Goal: Task Accomplishment & Management: Manage account settings

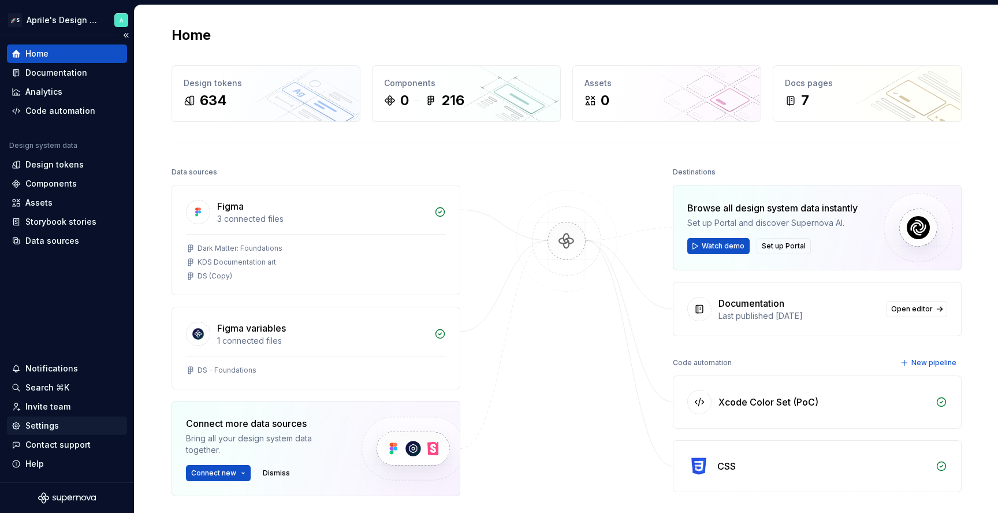
click at [62, 427] on div "Settings" at bounding box center [67, 426] width 111 height 12
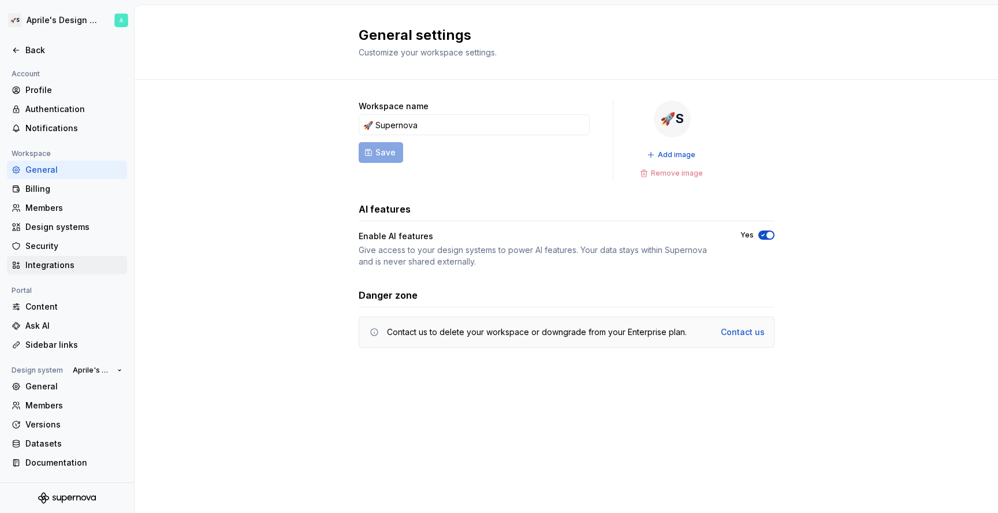
click at [70, 270] on div "Integrations" at bounding box center [73, 265] width 97 height 12
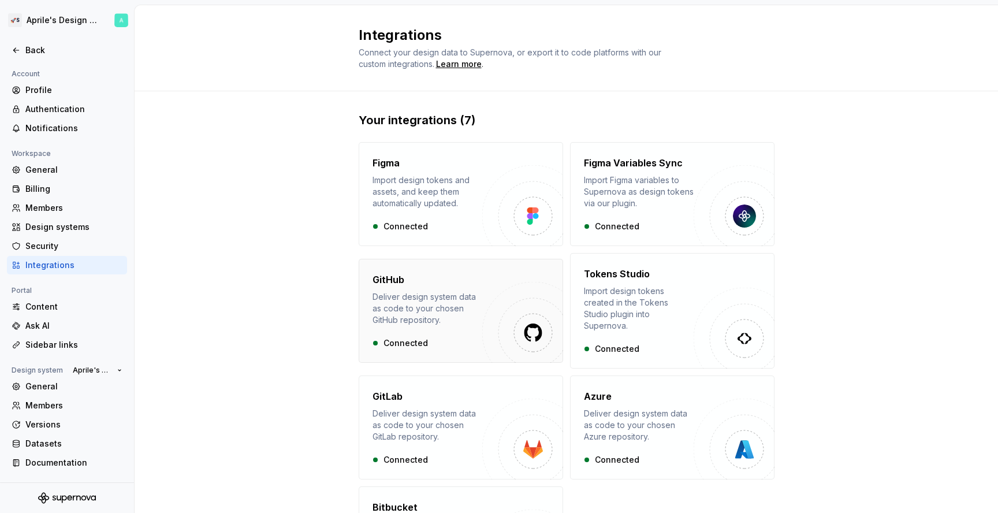
scroll to position [110, 0]
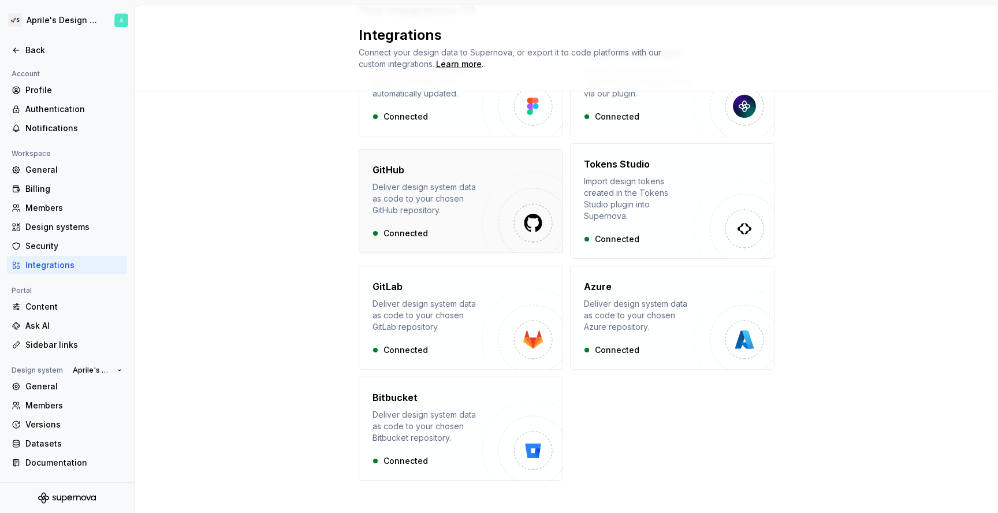
click at [450, 228] on div "Connected" at bounding box center [427, 234] width 110 height 12
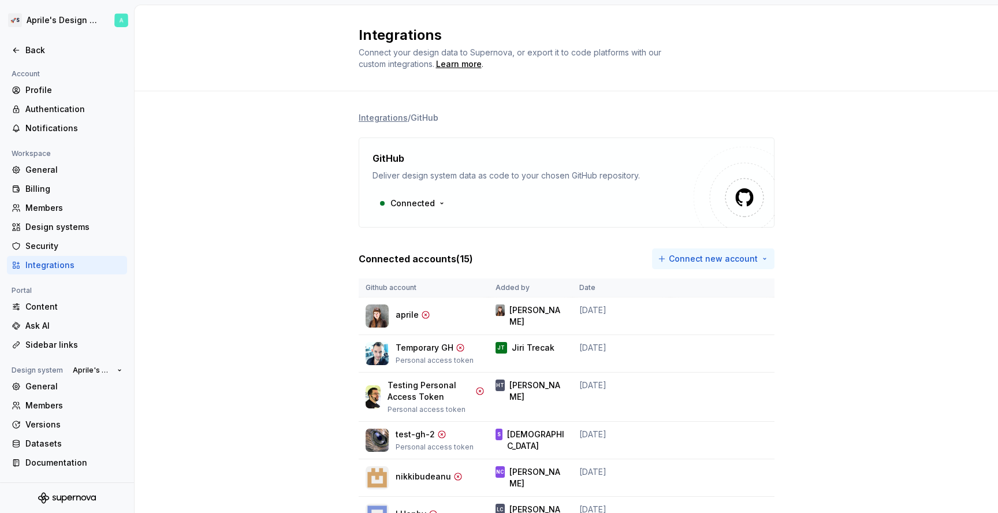
click at [714, 261] on html "🚀S Aprile's Design System Back Account Profile Authentication Notifications Wor…" at bounding box center [499, 256] width 998 height 513
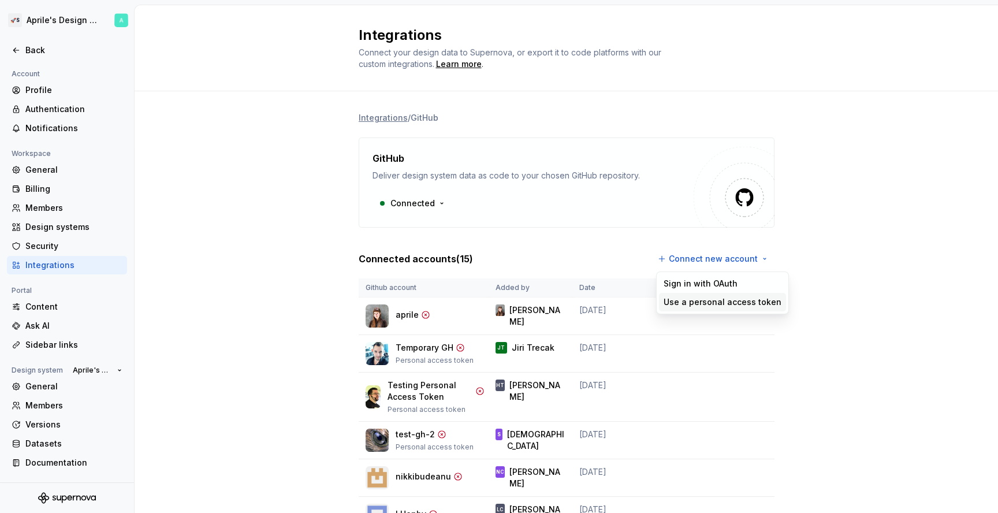
click at [708, 304] on div "Use a personal access token" at bounding box center [722, 302] width 118 height 12
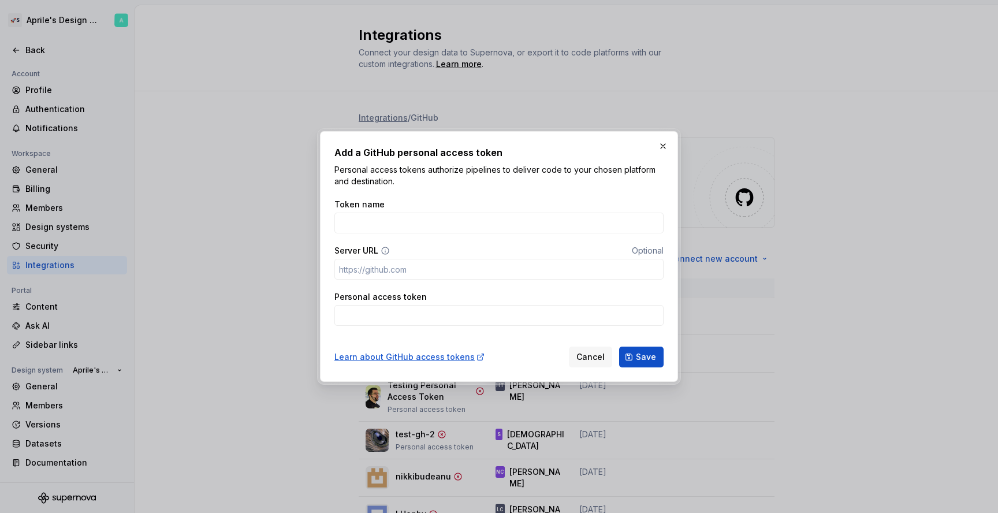
click at [478, 154] on h2 "Add a GitHub personal access token" at bounding box center [498, 153] width 329 height 14
copy h2 "Add a GitHub personal access token"
